Goal: Task Accomplishment & Management: Manage account settings

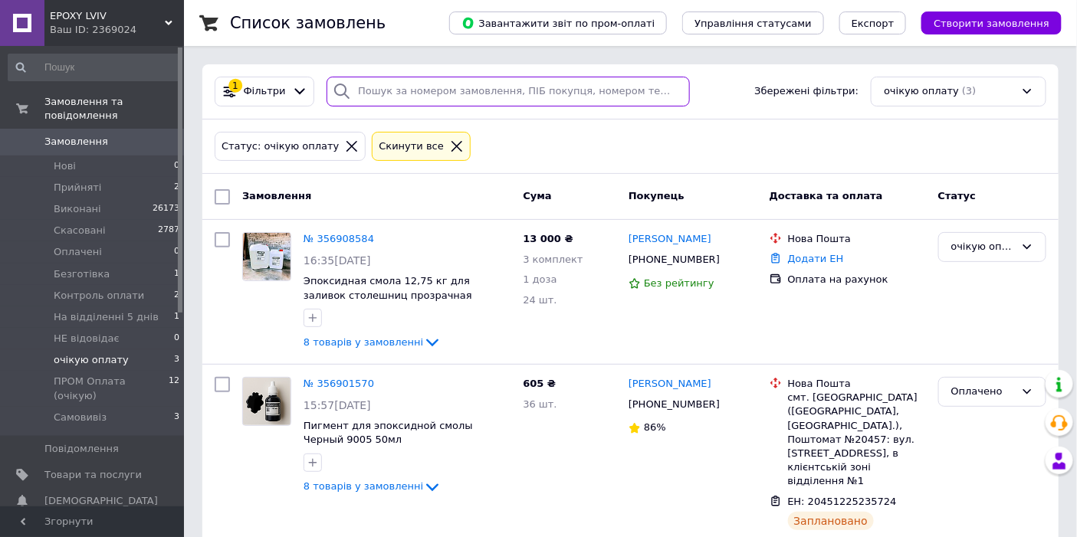
click at [441, 87] on input "search" at bounding box center [508, 92] width 363 height 30
click at [450, 142] on icon at bounding box center [457, 146] width 14 height 14
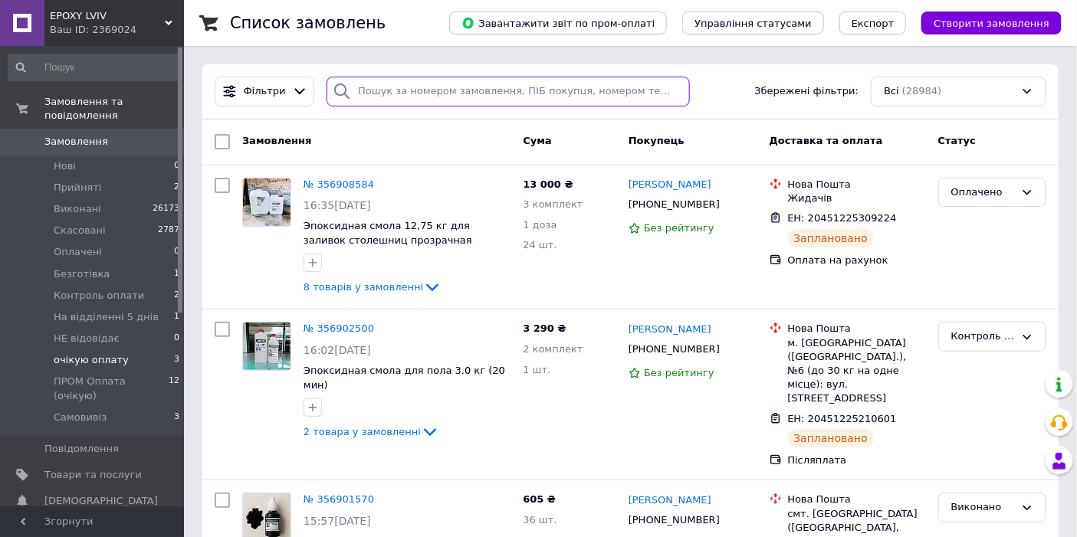
click at [465, 94] on input "search" at bounding box center [508, 92] width 363 height 30
paste input "[PHONE_NUMBER]"
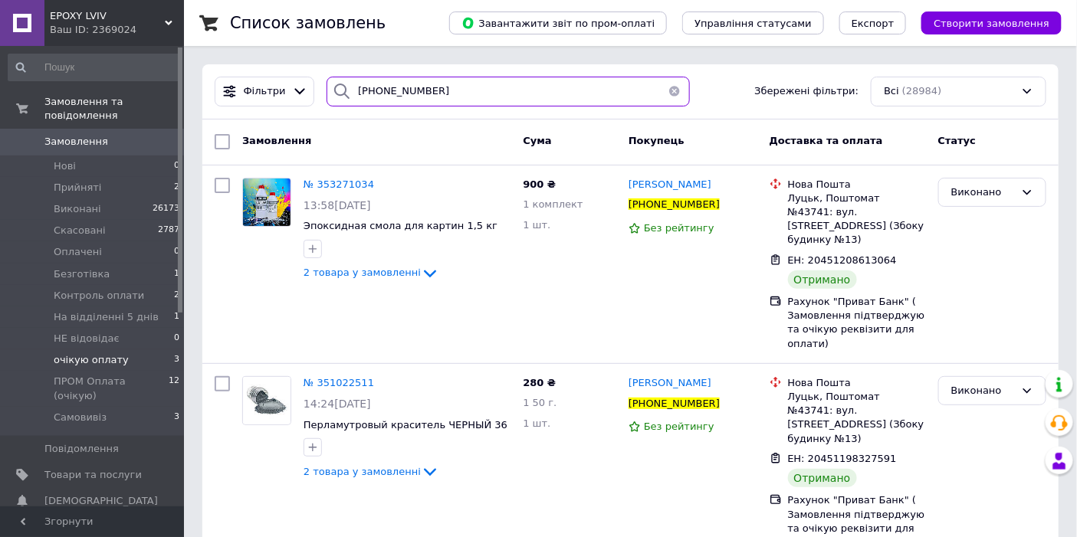
type input "[PHONE_NUMBER]"
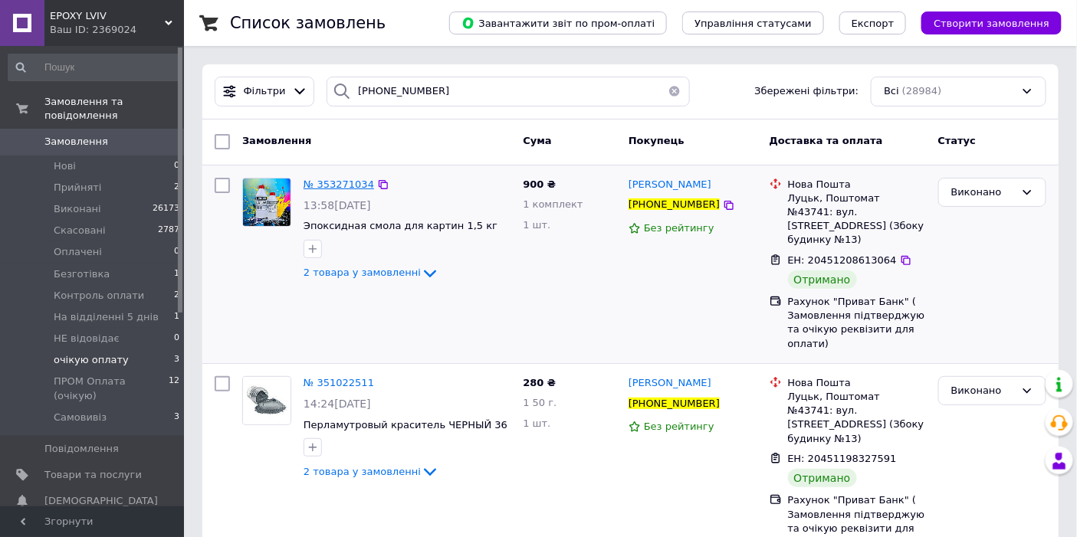
click at [329, 181] on span "№ 353271034" at bounding box center [339, 184] width 71 height 11
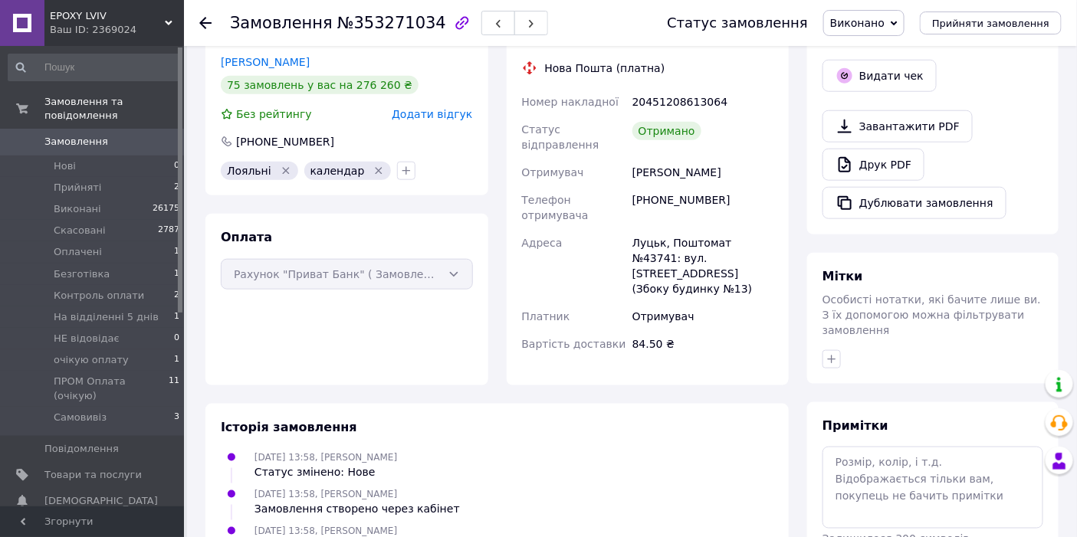
scroll to position [340, 0]
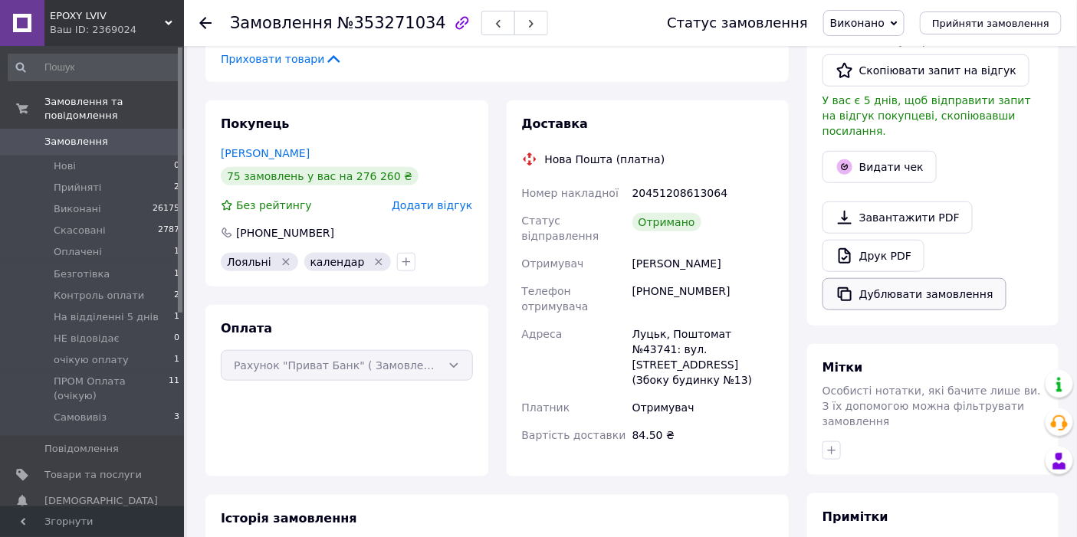
click at [913, 280] on button "Дублювати замовлення" at bounding box center [914, 294] width 184 height 32
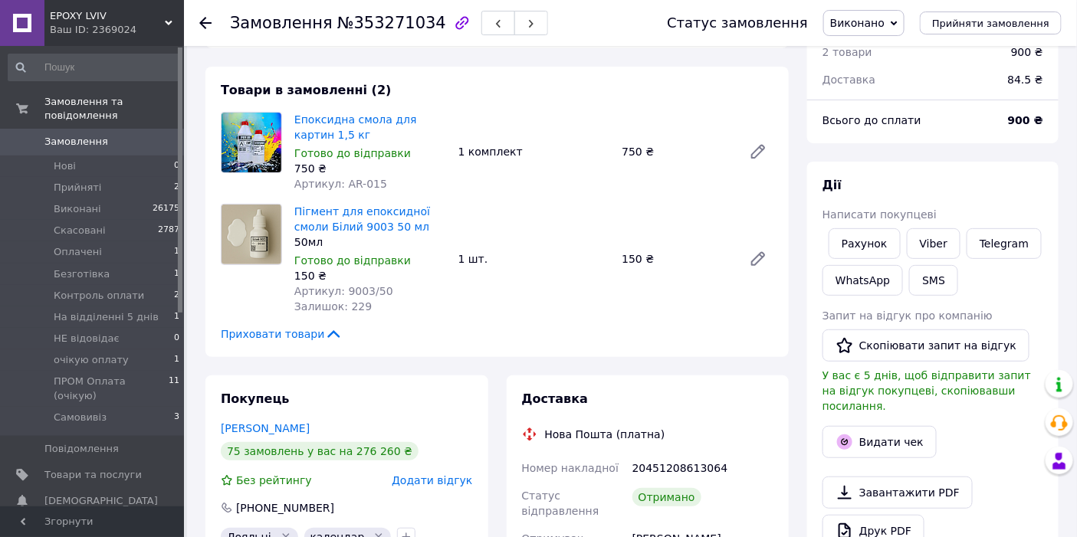
scroll to position [0, 0]
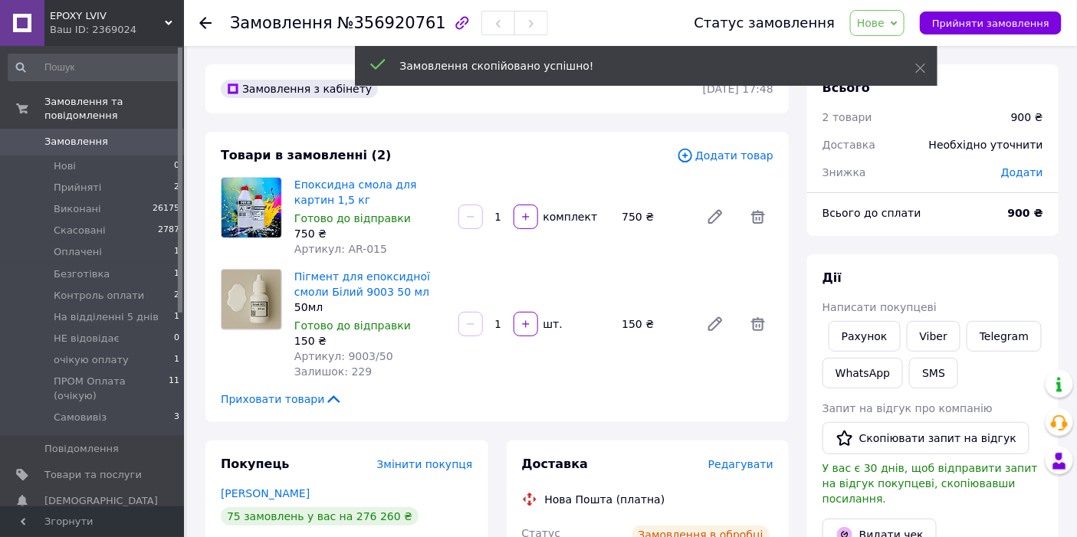
click at [755, 154] on span "Додати товар" at bounding box center [725, 155] width 97 height 17
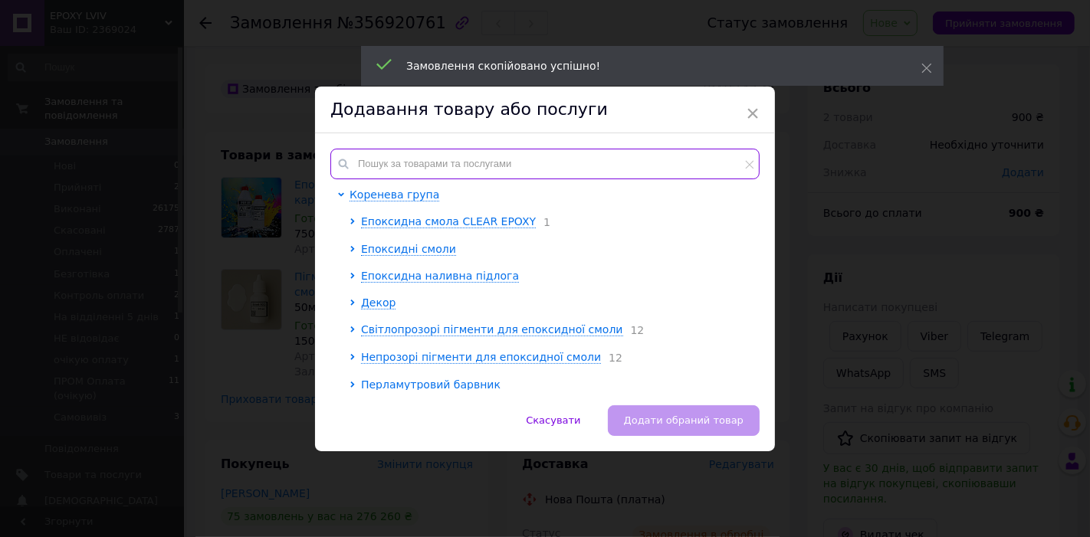
click at [448, 162] on input "text" at bounding box center [544, 164] width 429 height 31
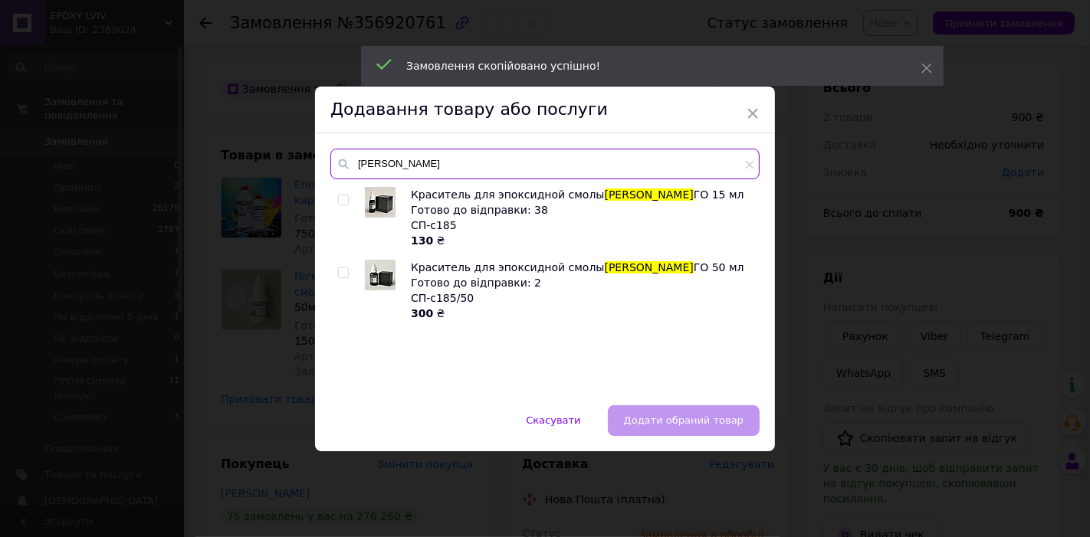
type input "марен"
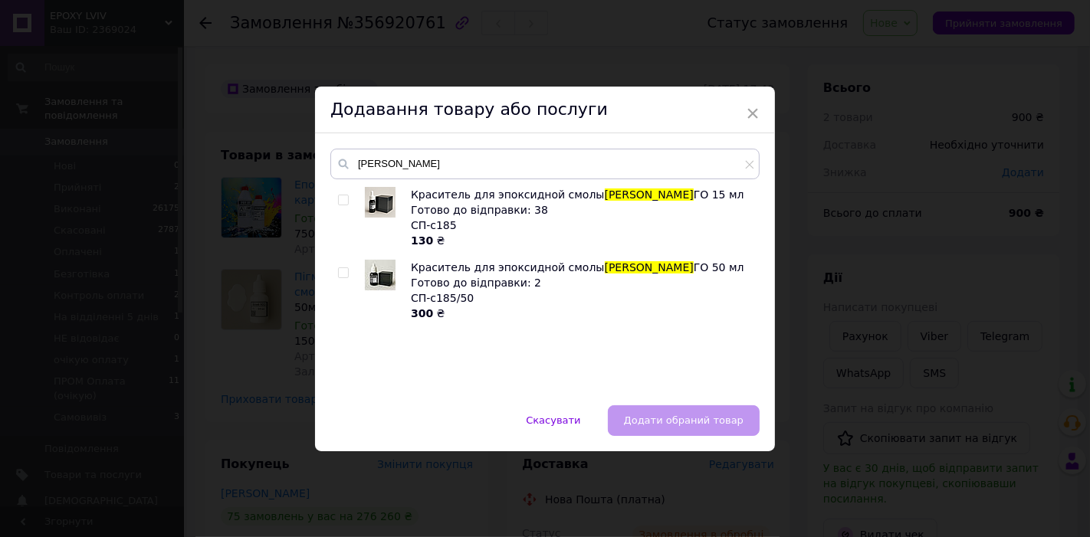
click at [342, 273] on input "checkbox" at bounding box center [343, 273] width 10 height 10
checkbox input "true"
click at [668, 418] on span "Додати обраний товар" at bounding box center [684, 420] width 120 height 11
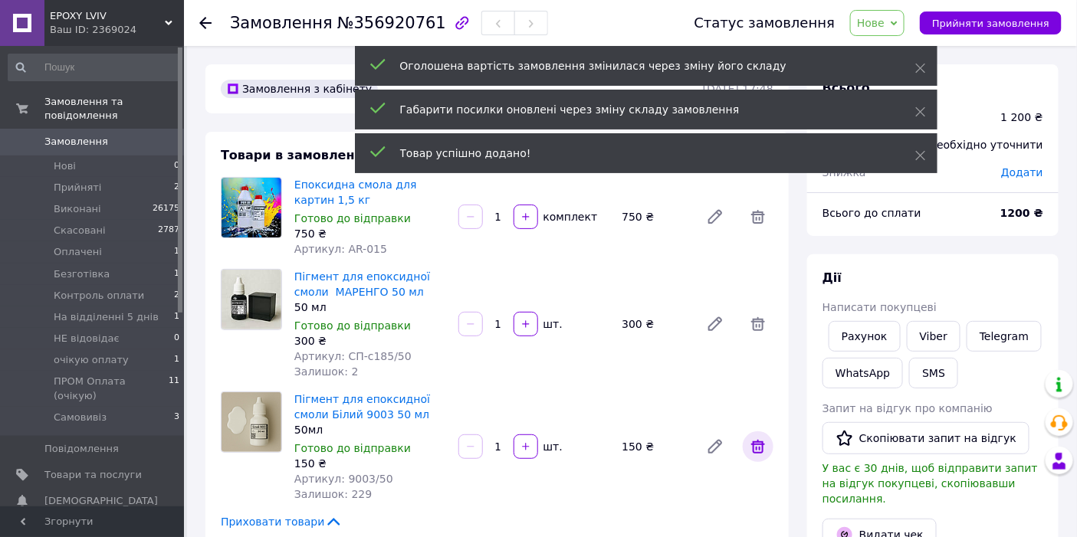
click at [750, 439] on icon at bounding box center [758, 447] width 18 height 18
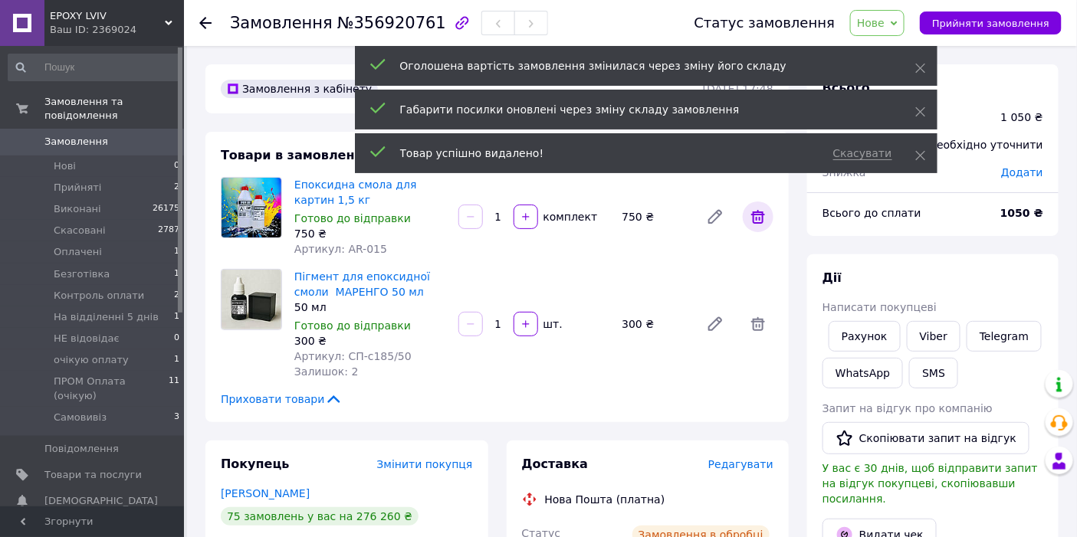
click at [766, 218] on icon at bounding box center [758, 217] width 18 height 18
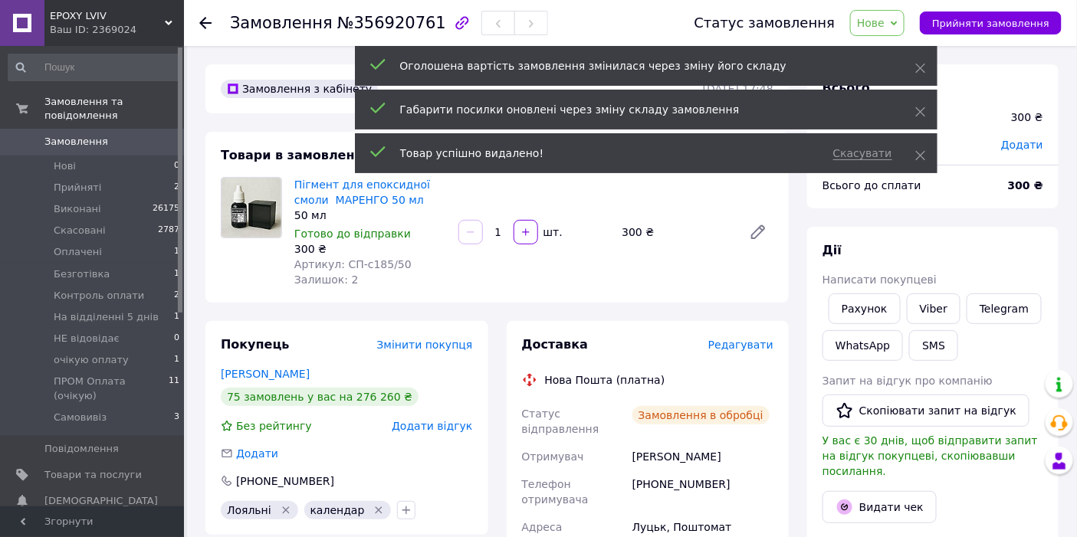
click at [898, 21] on icon at bounding box center [894, 23] width 7 height 7
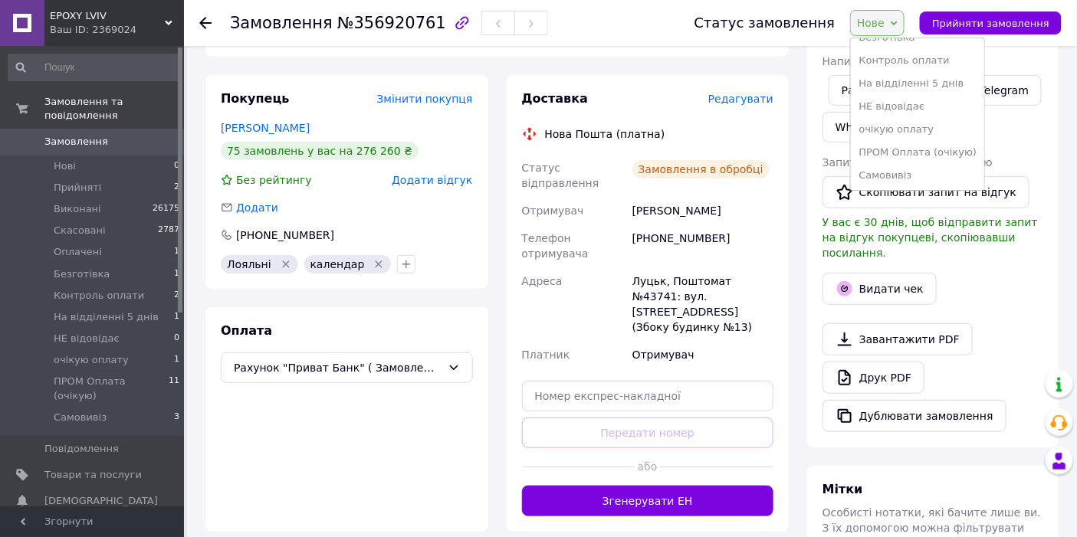
scroll to position [255, 0]
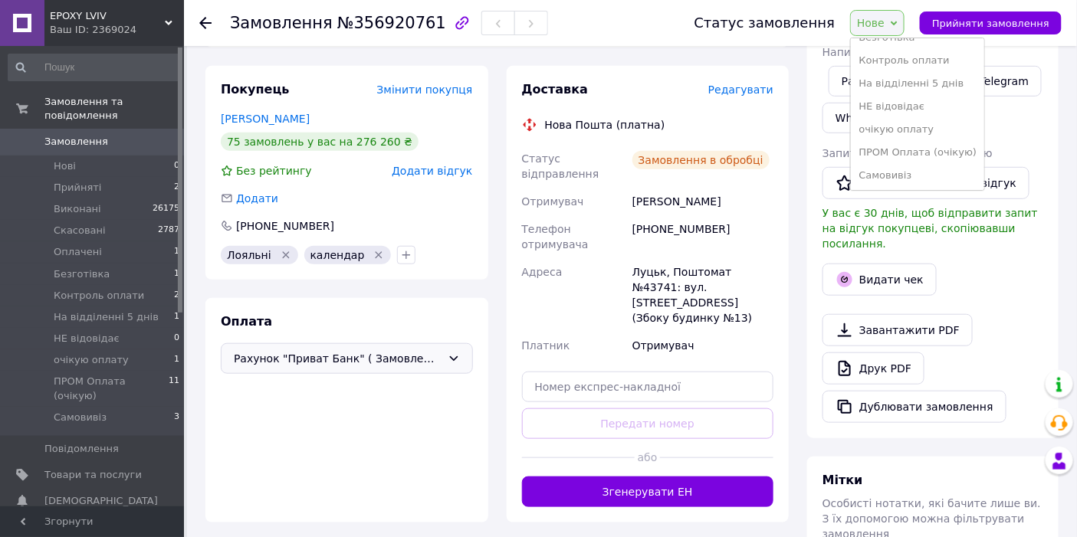
click at [301, 359] on span "Рахунок "Приват Банк" ( Замовлення підтверджую та очікую реквізити для оплати)" at bounding box center [338, 358] width 208 height 17
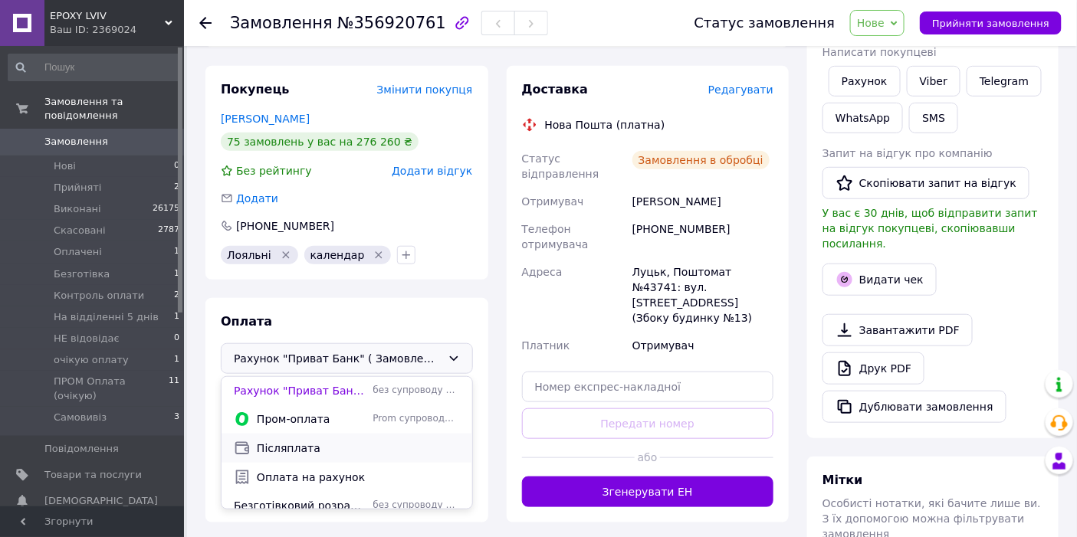
click at [280, 451] on span "Післяплата" at bounding box center [358, 448] width 203 height 15
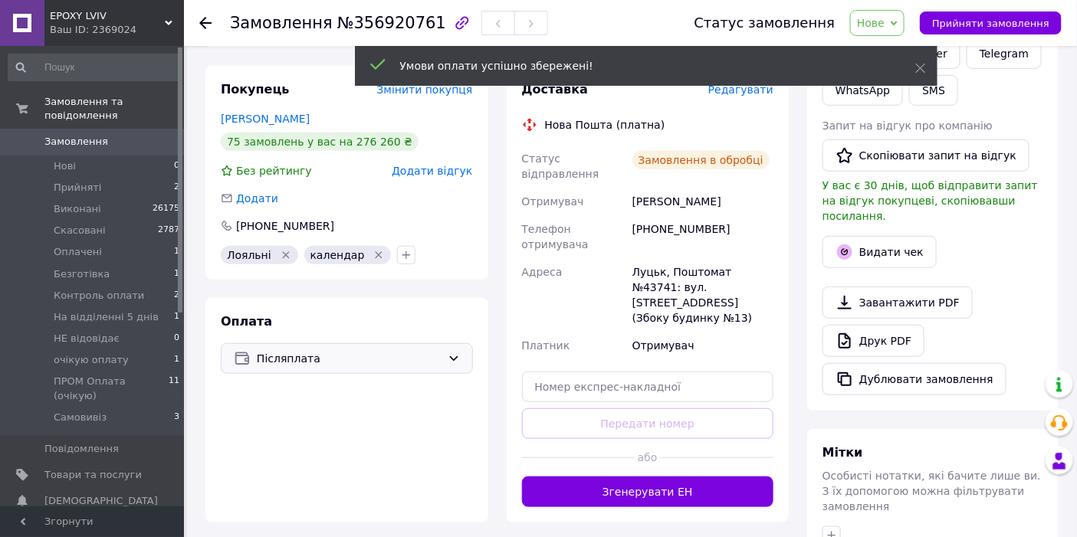
click at [904, 12] on span "Нове" at bounding box center [877, 23] width 54 height 26
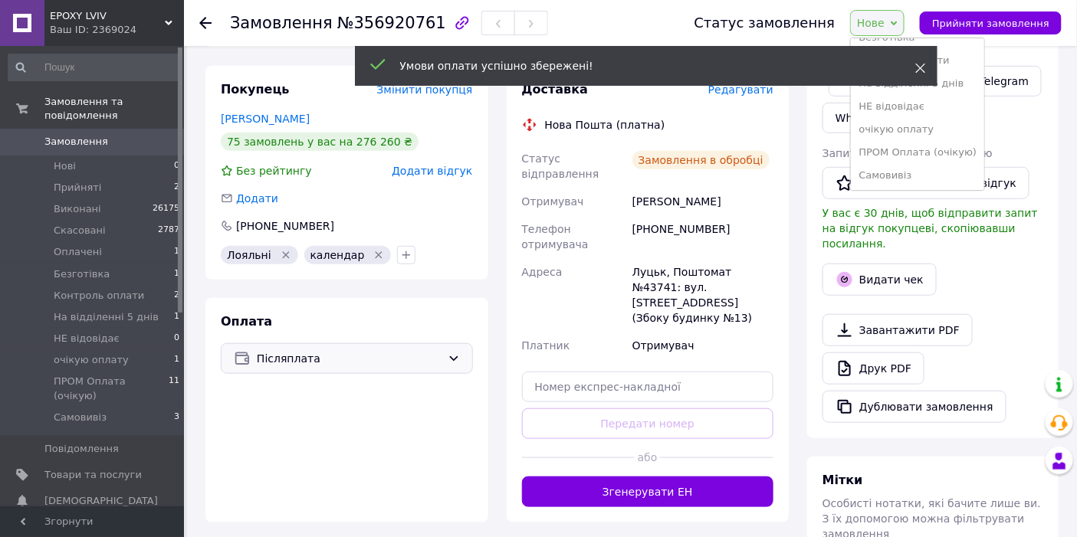
click at [920, 69] on use at bounding box center [920, 69] width 10 height 10
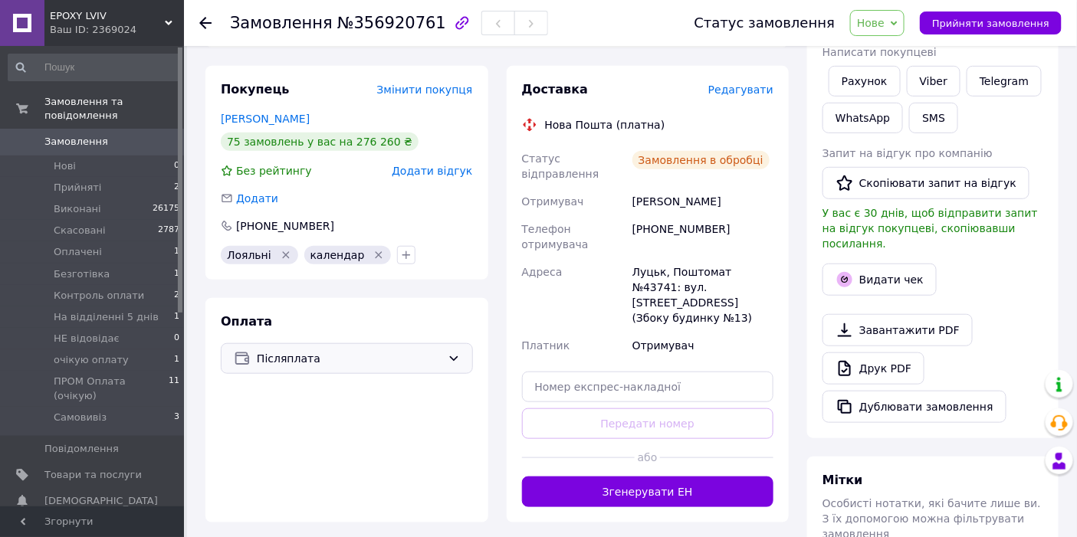
click at [904, 16] on span "Нове" at bounding box center [877, 23] width 54 height 26
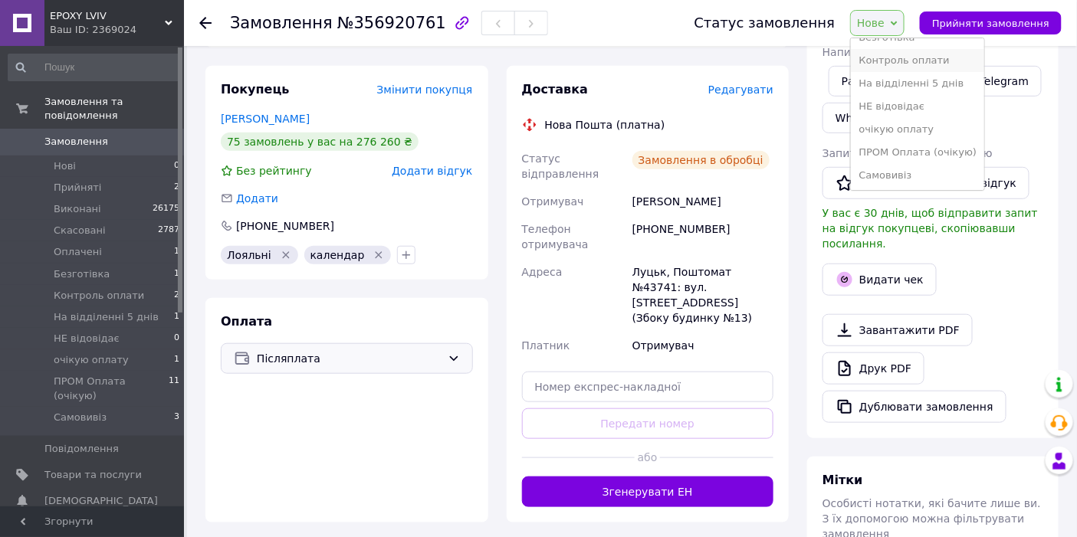
click at [933, 66] on li "Контроль оплати" at bounding box center [917, 60] width 133 height 23
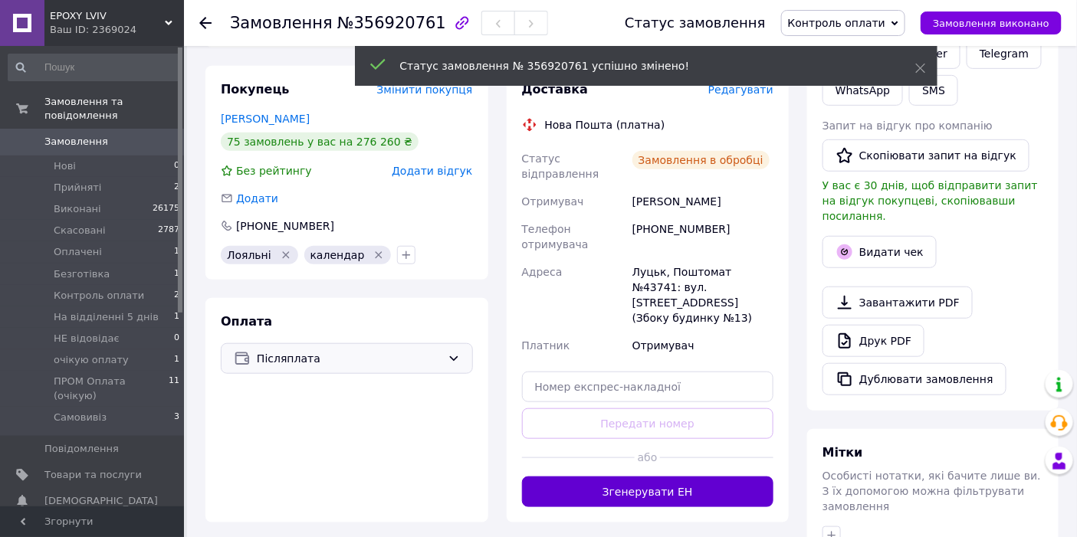
click at [711, 477] on button "Згенерувати ЕН" at bounding box center [648, 492] width 252 height 31
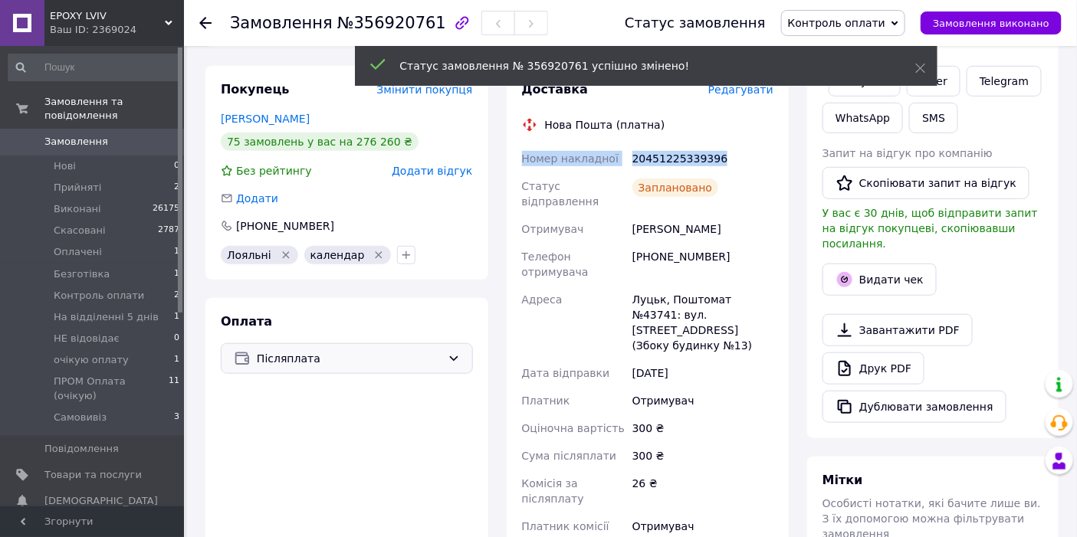
drag, startPoint x: 520, startPoint y: 155, endPoint x: 737, endPoint y: 153, distance: 217.7
click at [737, 153] on div "Номер накладної 20451225339396 Статус відправлення Заплановано Отримувач Бак Ми…" at bounding box center [648, 364] width 258 height 438
copy div "Номер накладної 20451225339396"
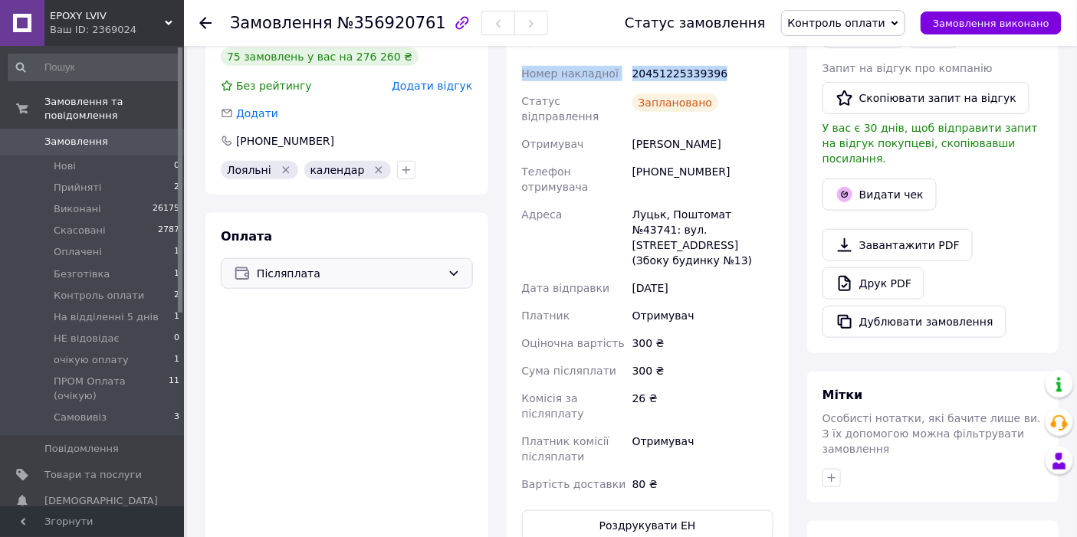
scroll to position [0, 0]
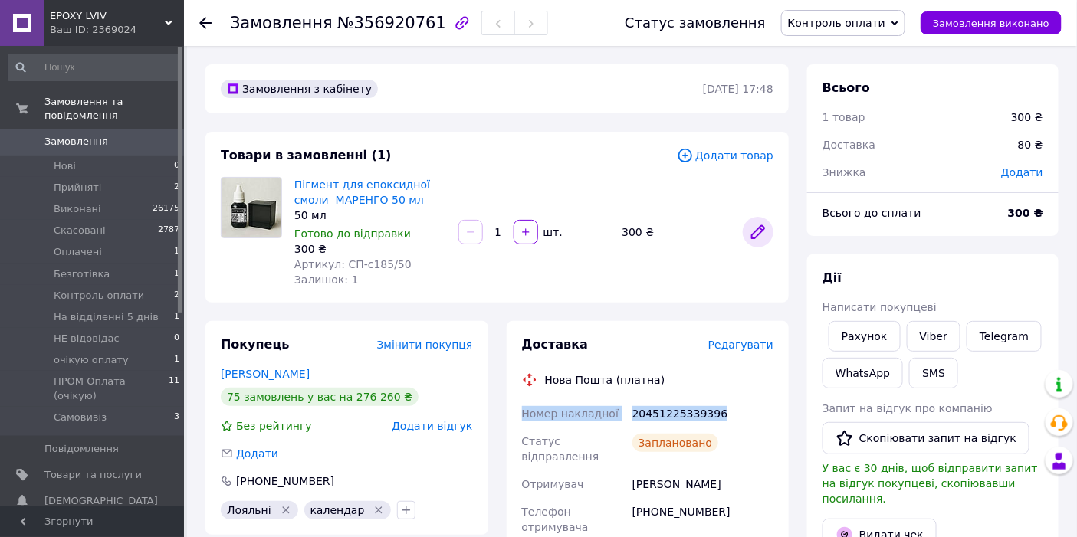
click at [751, 228] on icon at bounding box center [758, 232] width 18 height 18
click at [606, 190] on div "Пігмент для епоксидної смоли МАРЕНГО 50 мл 50 мл Готово до відправки 300 ₴ Арти…" at bounding box center [533, 232] width 491 height 117
click at [77, 245] on span "Оплачені" at bounding box center [78, 252] width 48 height 14
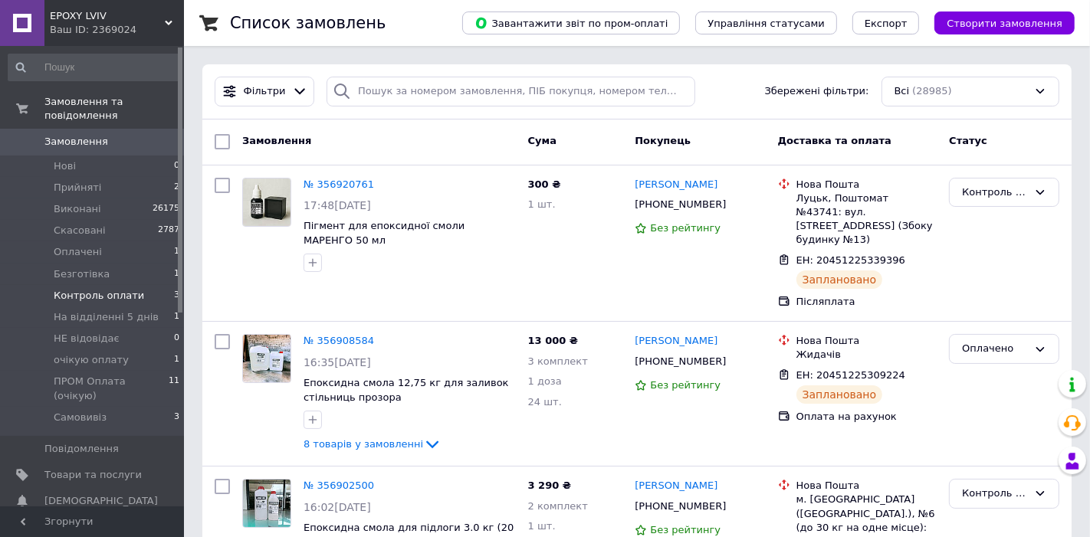
click at [77, 267] on span "Безготівка" at bounding box center [82, 274] width 56 height 14
click at [81, 289] on span "Контроль оплати" at bounding box center [99, 296] width 90 height 14
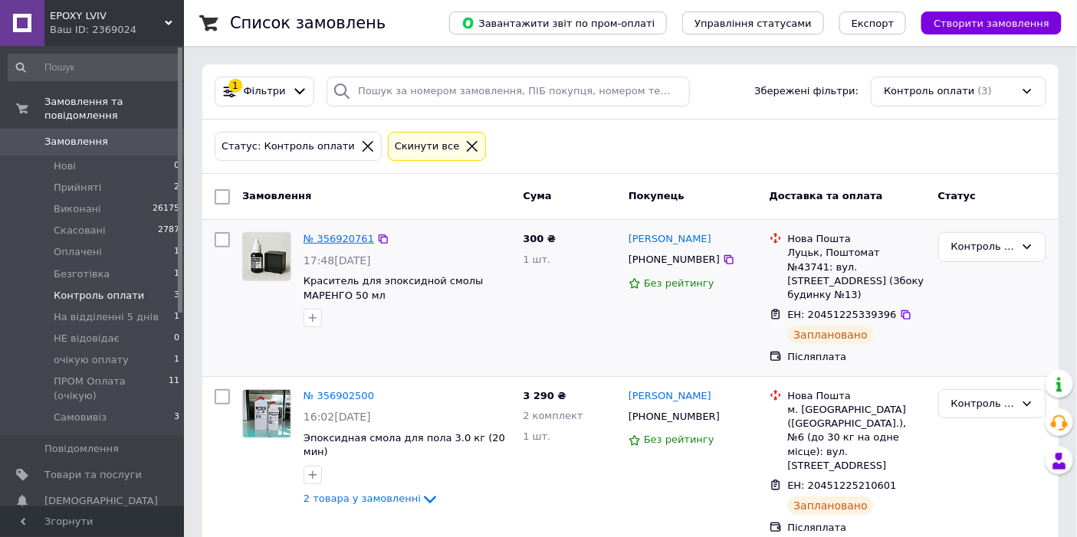
click at [327, 233] on link "№ 356920761" at bounding box center [339, 238] width 71 height 11
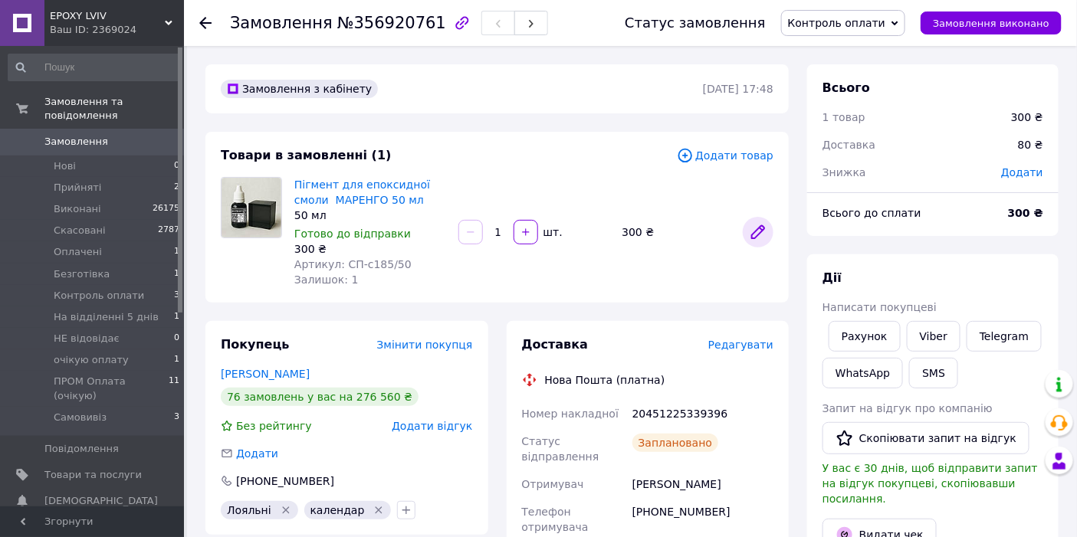
click at [757, 237] on icon at bounding box center [758, 232] width 18 height 18
click at [450, 140] on div "Товари в замовленні (1) Додати товар Пігмент для епоксидної смоли МАРЕНГО 50 мл…" at bounding box center [496, 217] width 583 height 171
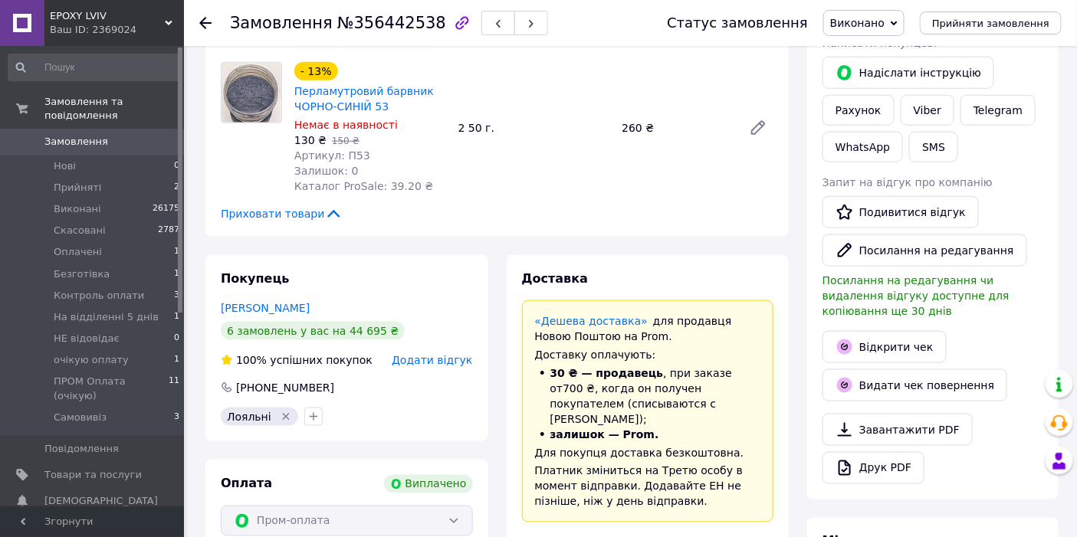
scroll to position [596, 0]
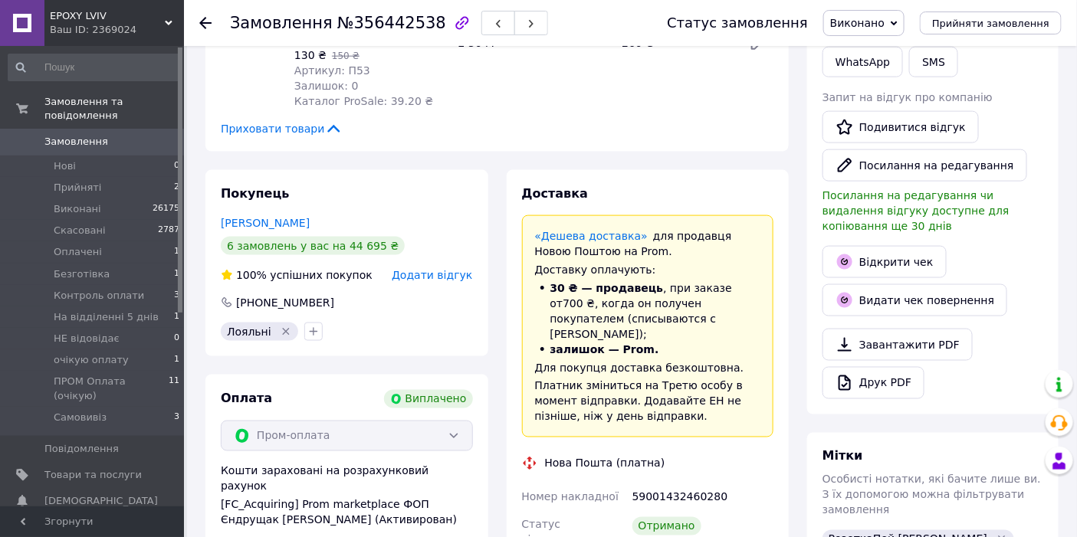
click at [206, 27] on icon at bounding box center [205, 23] width 12 height 12
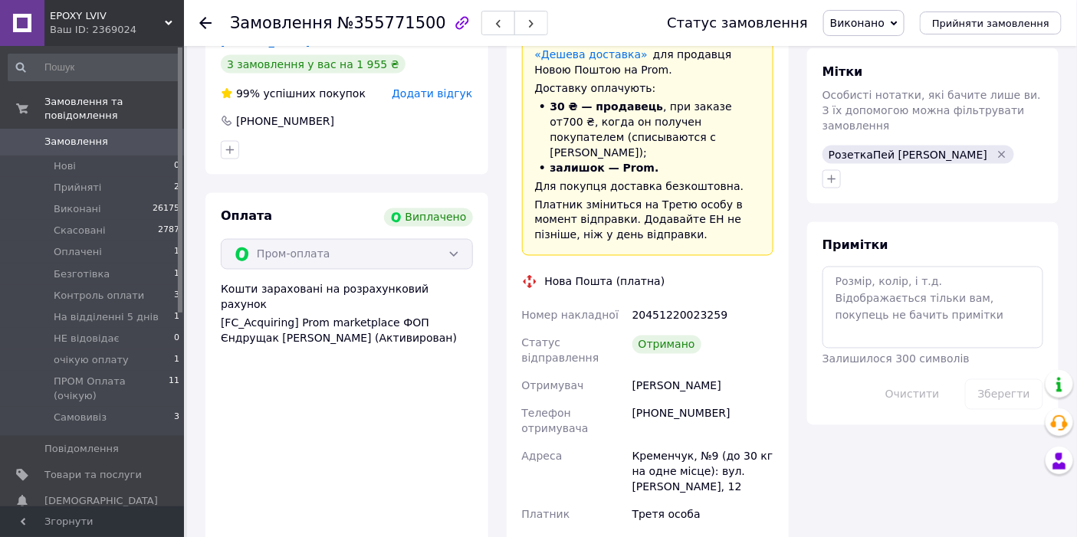
scroll to position [766, 0]
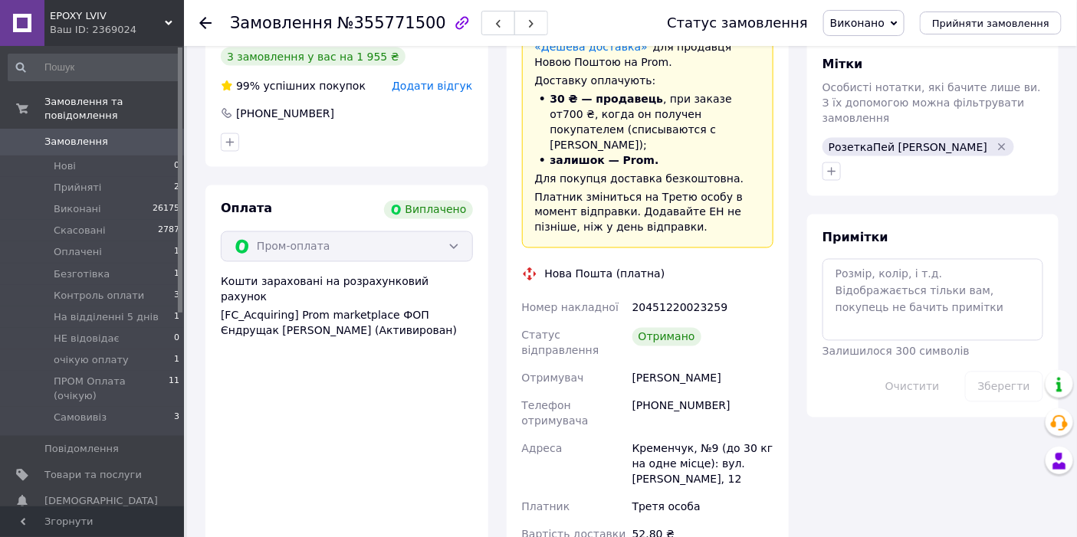
click at [205, 17] on icon at bounding box center [205, 23] width 12 height 12
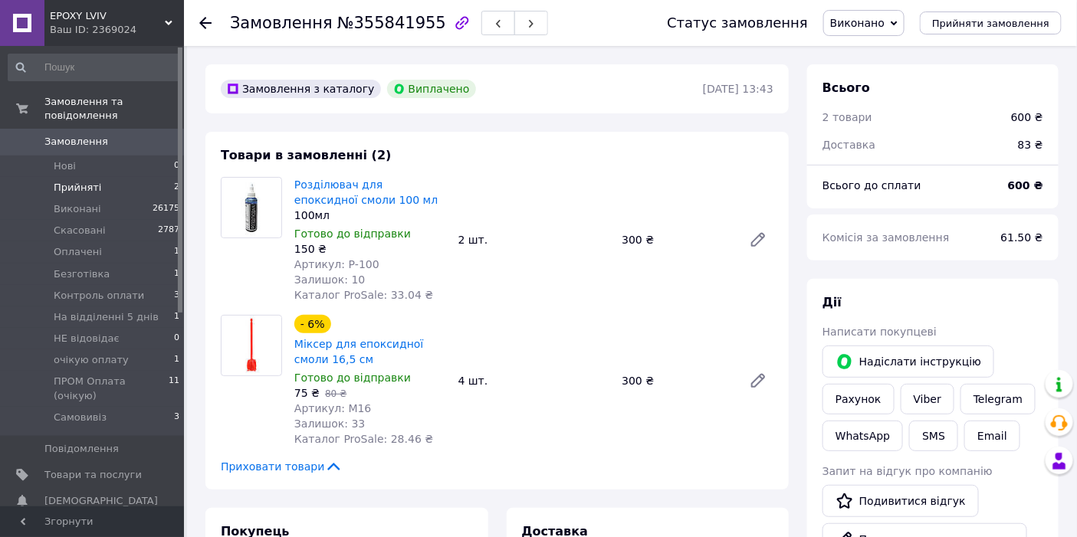
click at [88, 181] on span "Прийняті" at bounding box center [78, 188] width 48 height 14
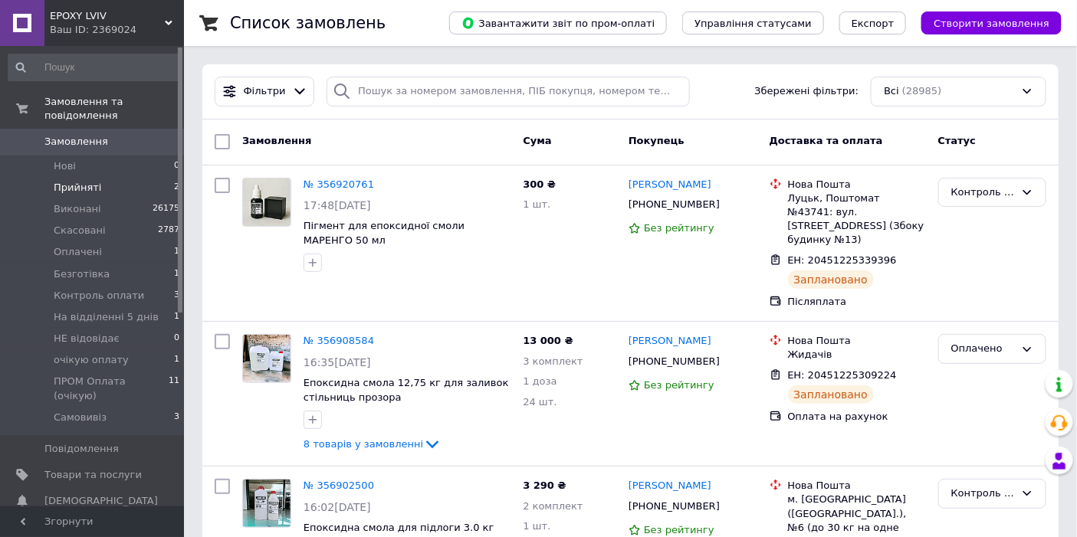
click at [93, 181] on span "Прийняті" at bounding box center [78, 188] width 48 height 14
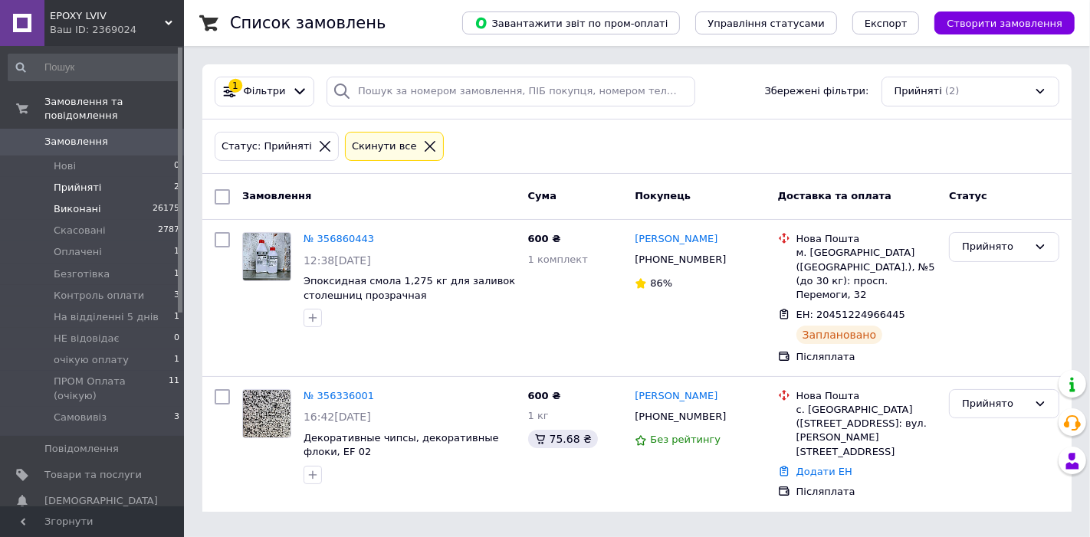
click at [78, 202] on span "Виконані" at bounding box center [78, 209] width 48 height 14
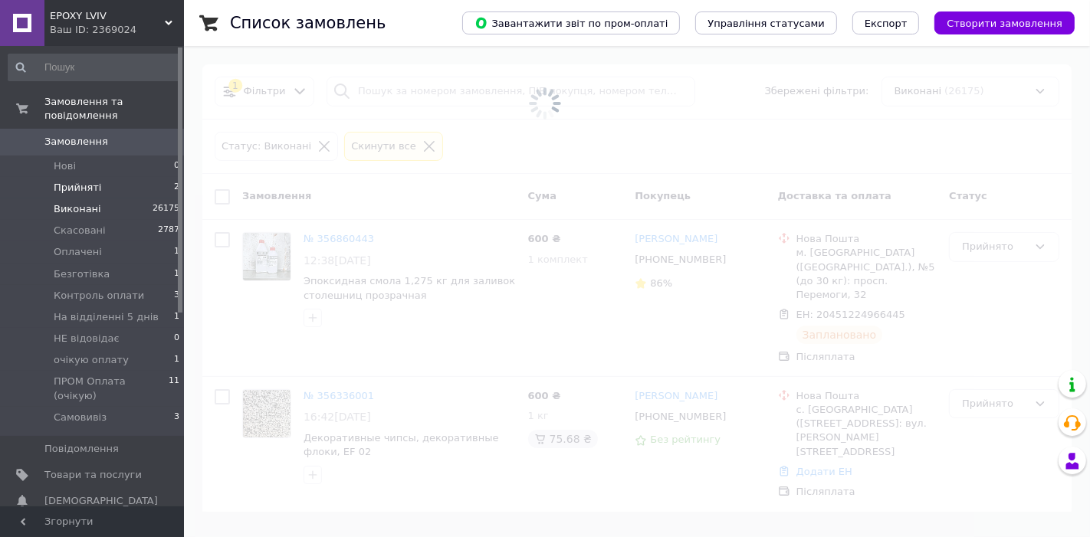
click at [76, 181] on span "Прийняті" at bounding box center [78, 188] width 48 height 14
